Goal: Transaction & Acquisition: Purchase product/service

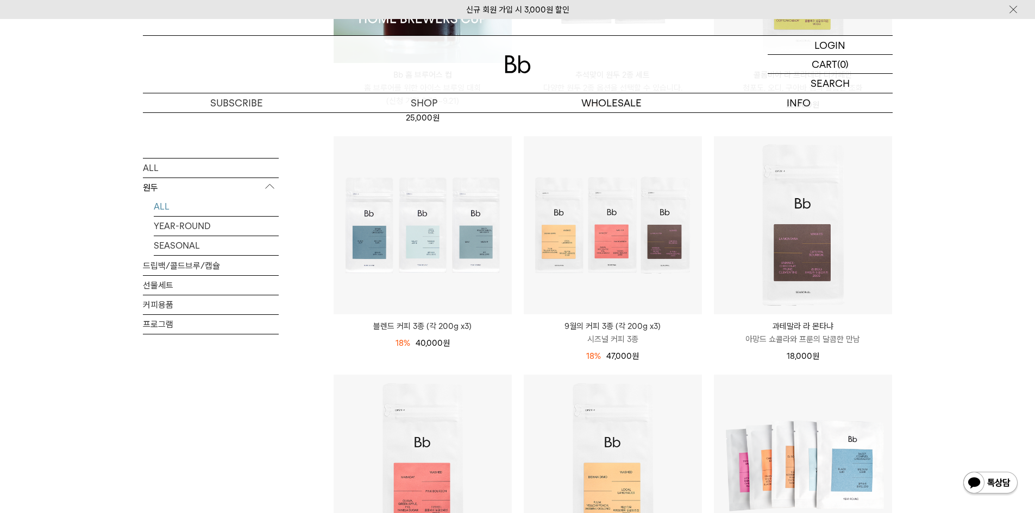
scroll to position [380, 0]
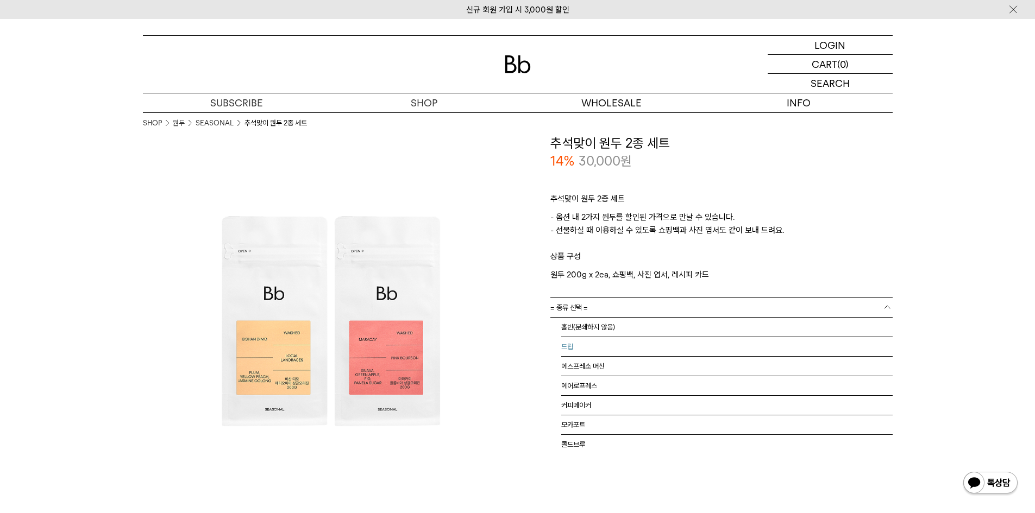
click at [735, 346] on li "드립" at bounding box center [726, 347] width 331 height 20
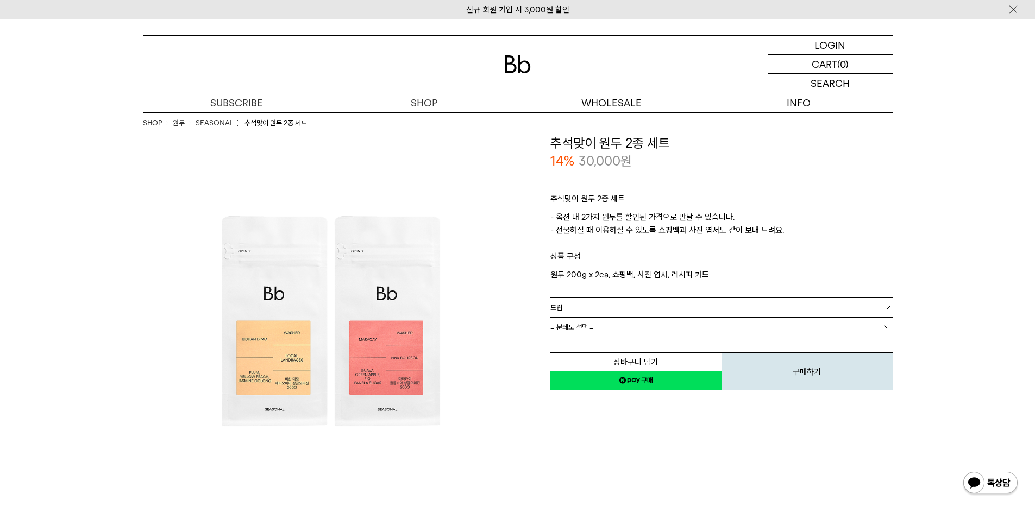
click at [755, 332] on link "= 분쇄도 선택 =" at bounding box center [721, 327] width 342 height 19
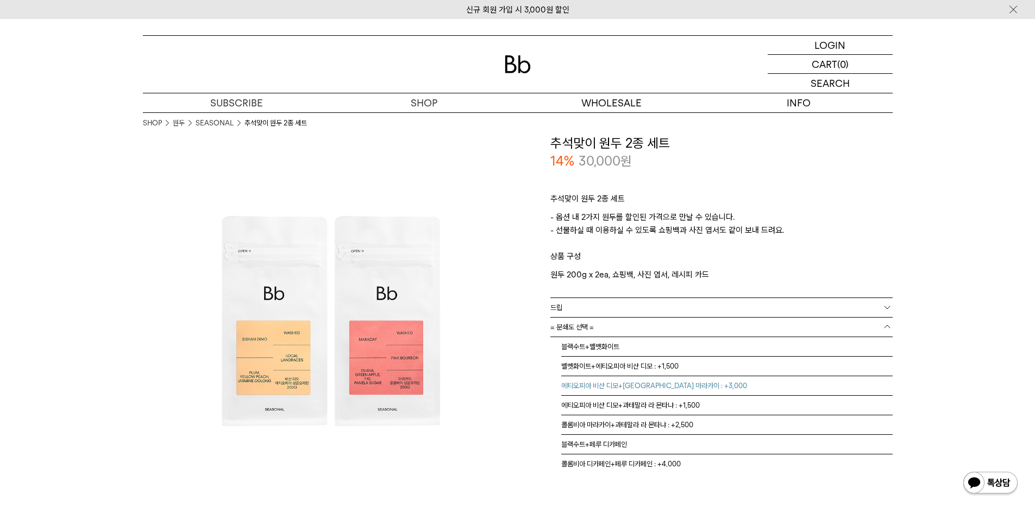
scroll to position [7, 0]
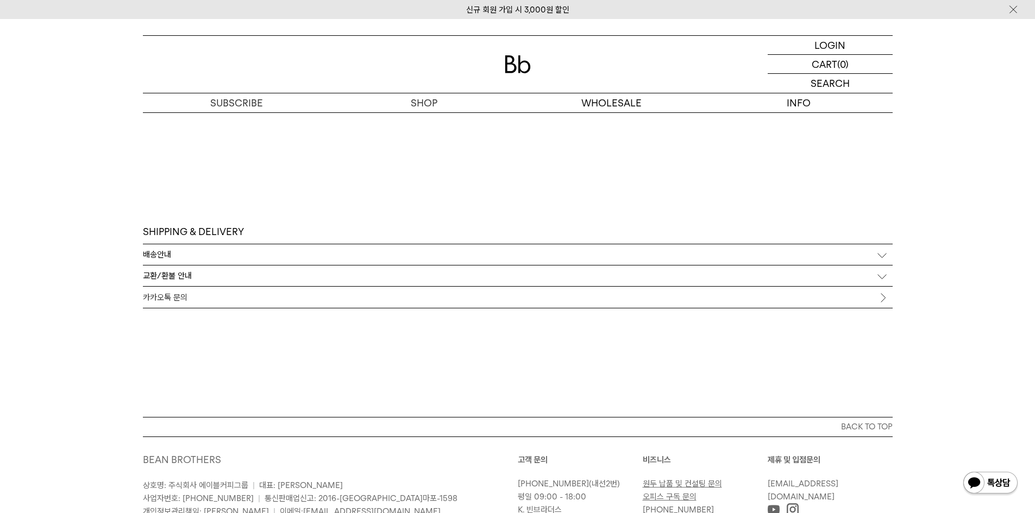
scroll to position [2224, 0]
